Goal: Check status: Verify the current state of an ongoing process or item

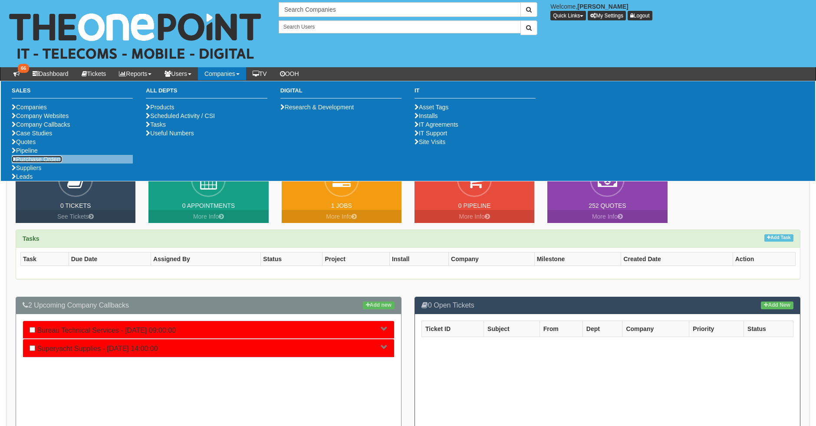
click at [28, 163] on link "Purchase Orders" at bounding box center [37, 159] width 50 height 7
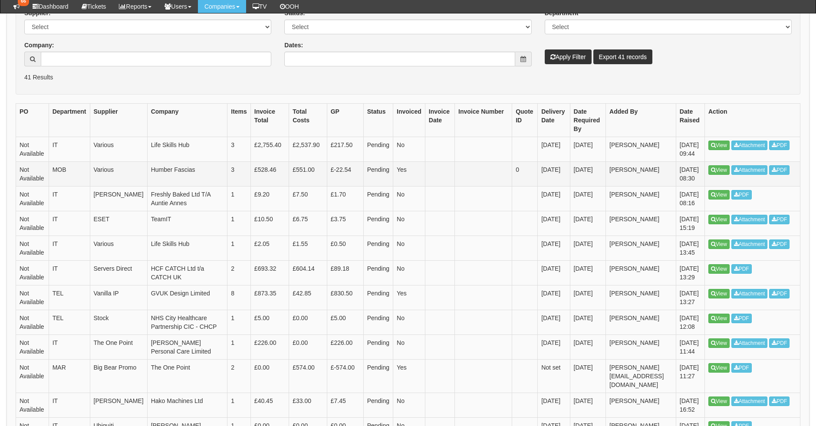
scroll to position [163, 0]
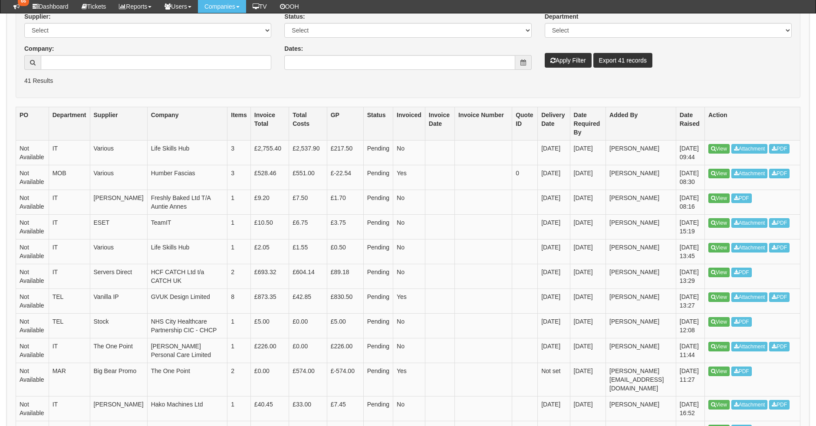
click at [675, 117] on th "Date Raised" at bounding box center [689, 123] width 29 height 33
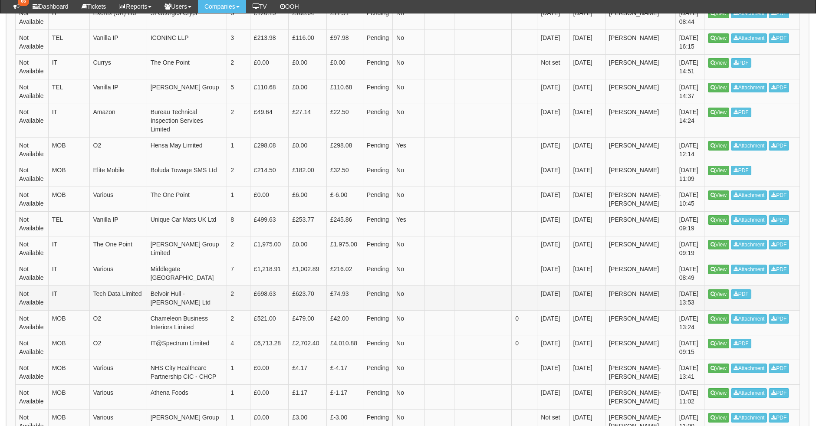
scroll to position [771, 0]
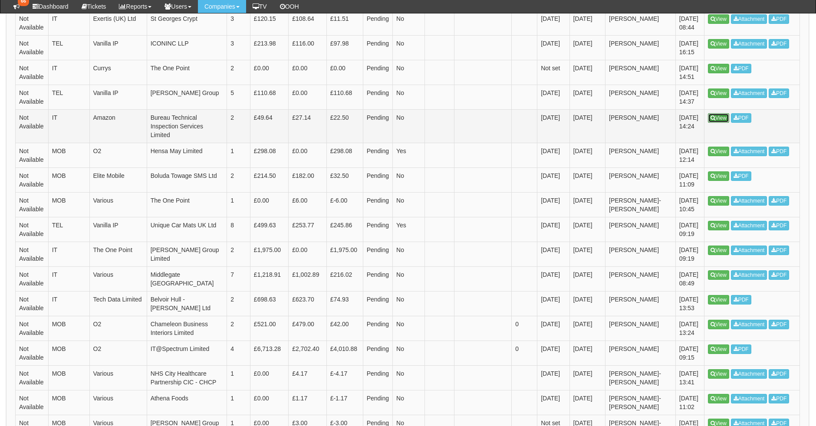
click at [716, 119] on link "View" at bounding box center [718, 118] width 21 height 10
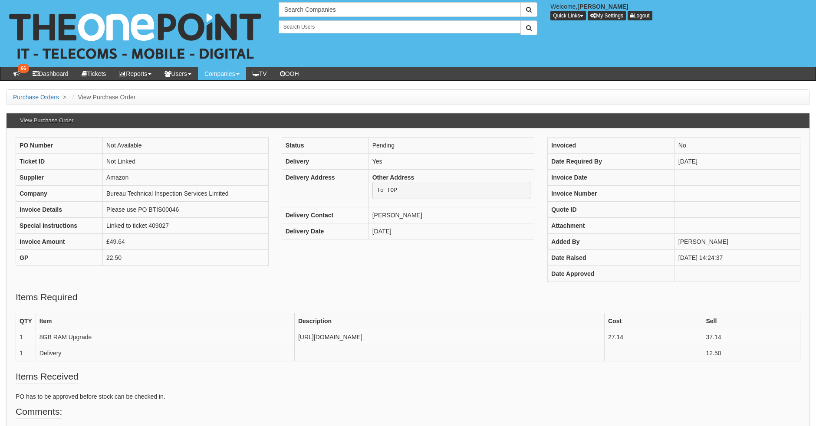
scroll to position [115, 0]
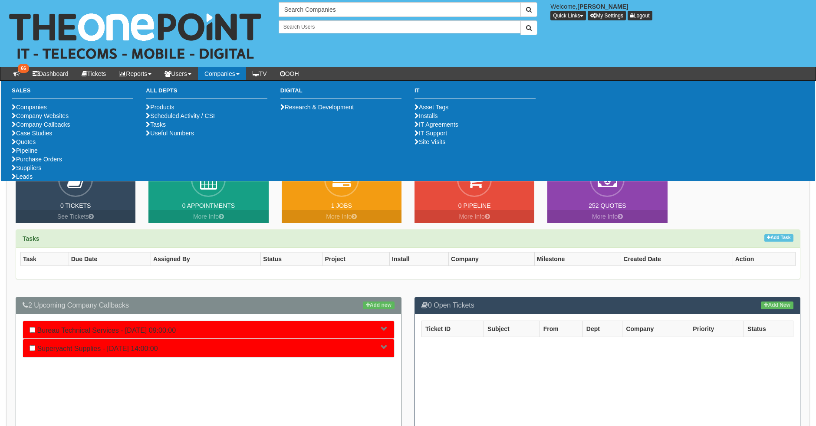
click at [241, 73] on link "Companies" at bounding box center [222, 73] width 48 height 13
click at [33, 163] on link "Purchase Orders" at bounding box center [37, 159] width 50 height 7
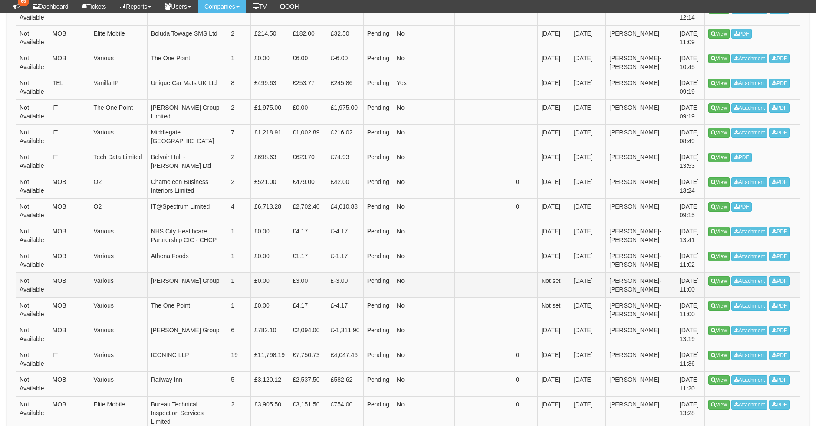
scroll to position [907, 0]
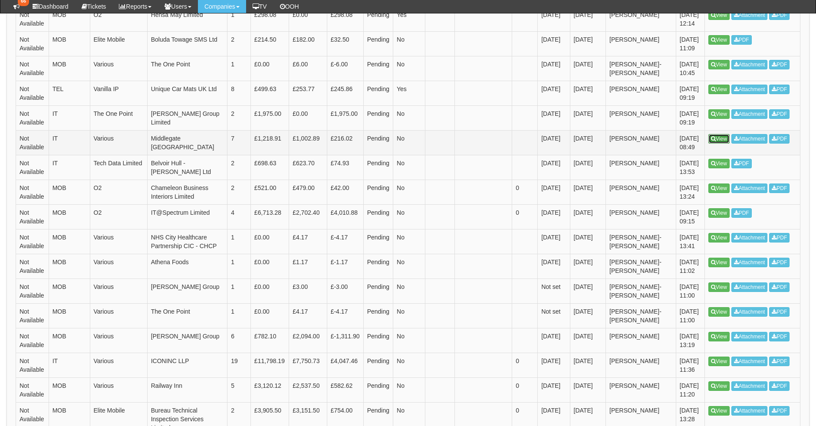
click at [723, 143] on link "View" at bounding box center [718, 139] width 21 height 10
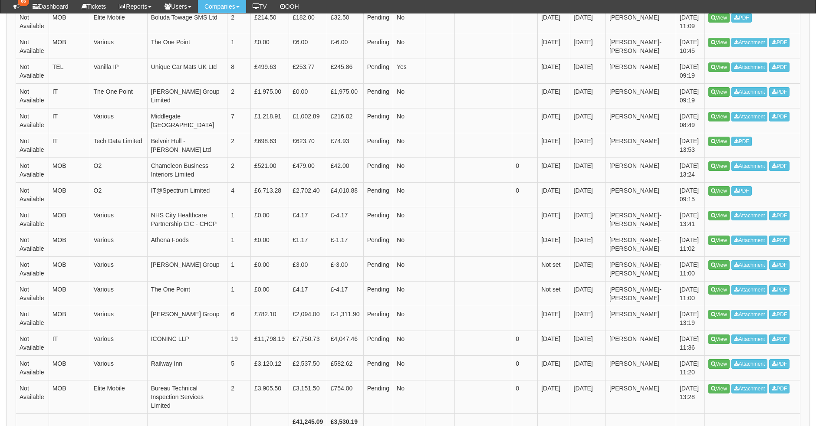
scroll to position [907, 0]
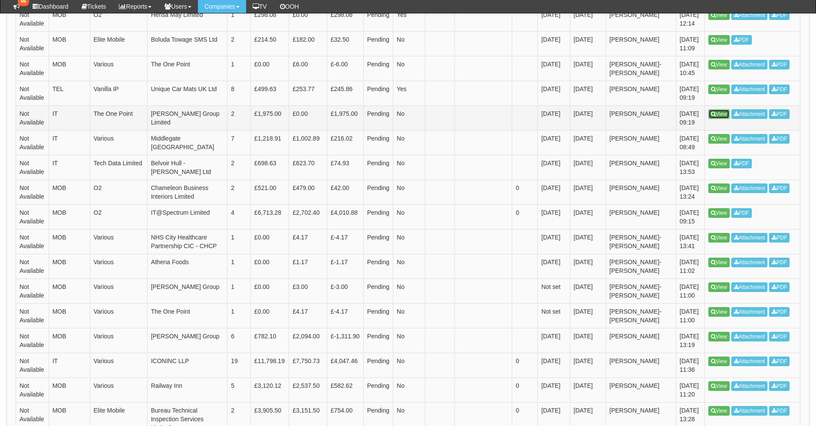
click at [718, 117] on link "View" at bounding box center [718, 114] width 21 height 10
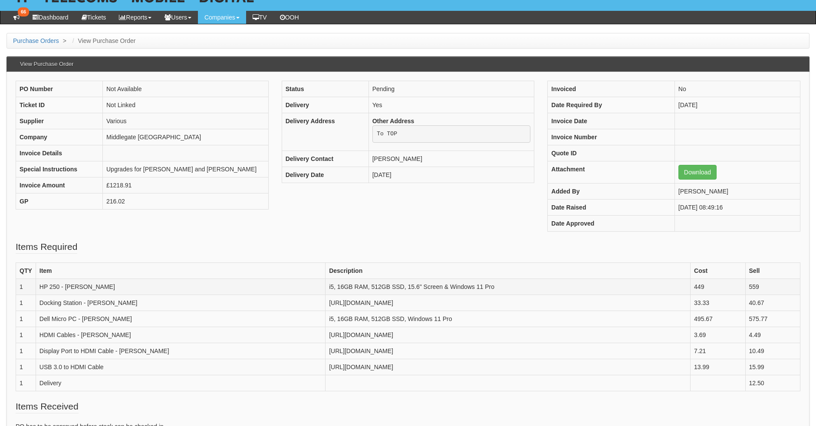
scroll to position [54, 0]
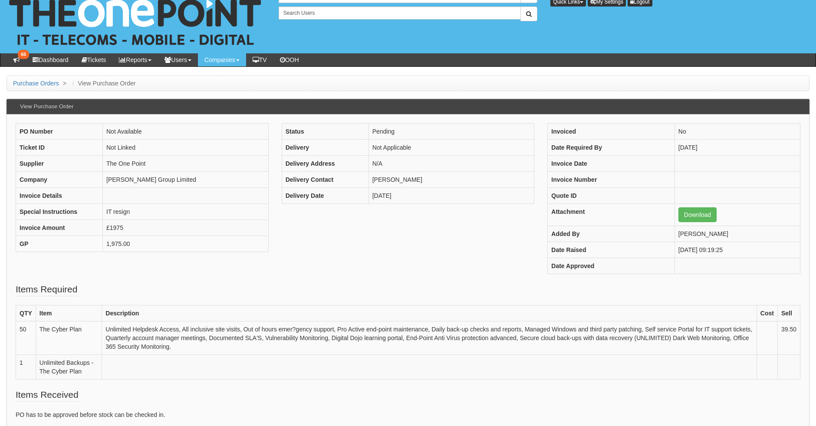
scroll to position [13, 0]
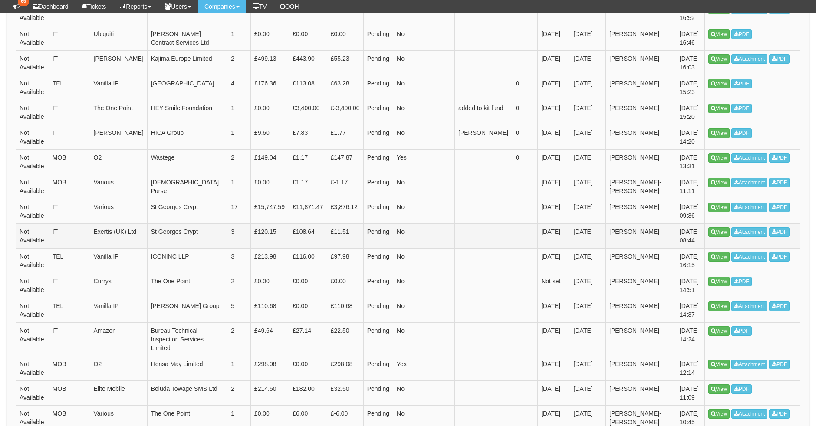
scroll to position [557, 0]
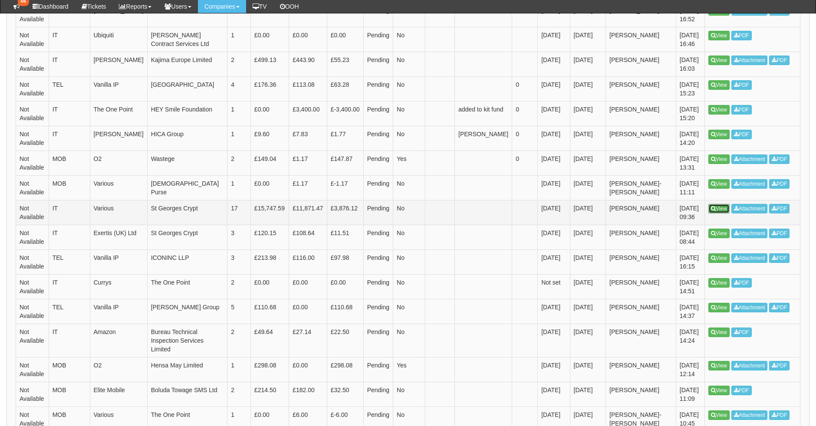
click at [715, 213] on link "View" at bounding box center [718, 209] width 21 height 10
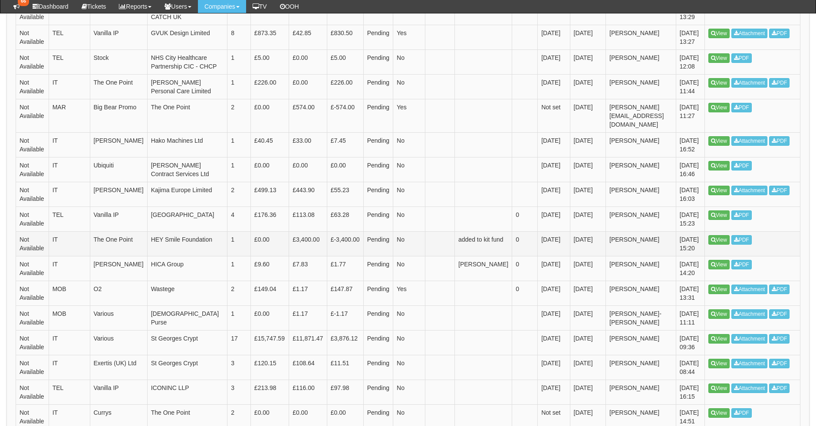
scroll to position [470, 0]
